Goal: Check status: Check status

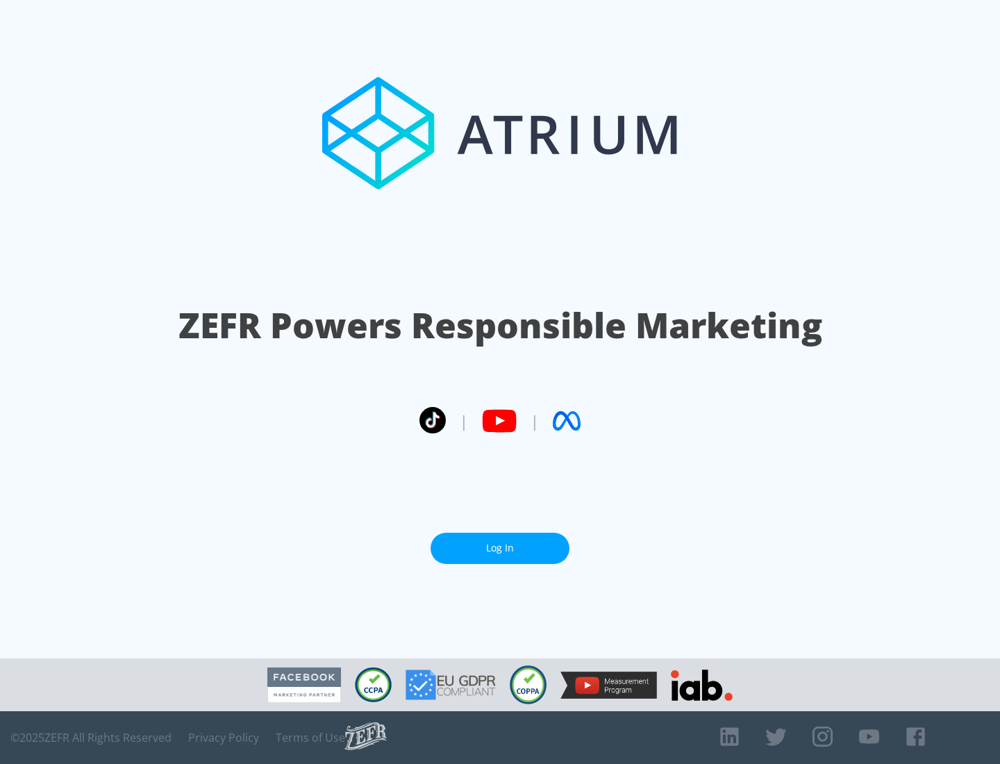
click at [500, 548] on link "Log In" at bounding box center [499, 547] width 139 height 31
